Goal: Navigation & Orientation: Find specific page/section

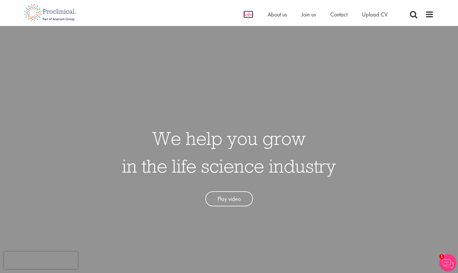
click at [251, 16] on span "Jobs" at bounding box center [248, 14] width 10 height 7
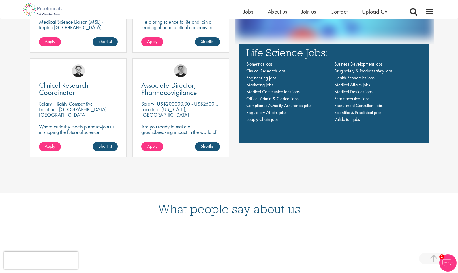
scroll to position [499, 0]
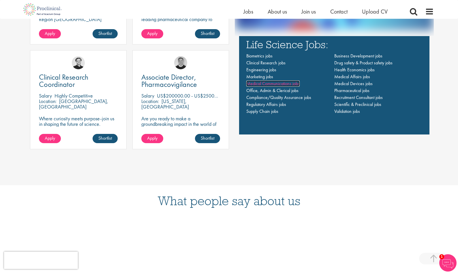
click at [268, 83] on span "Medical Communications jobs" at bounding box center [272, 83] width 53 height 6
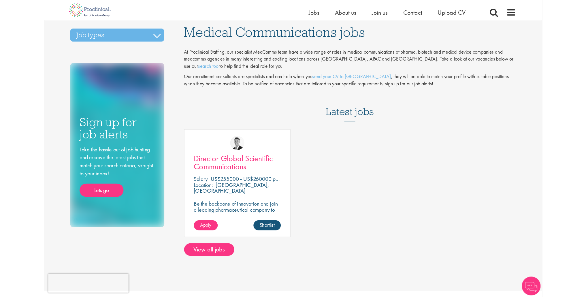
scroll to position [15, 0]
